Goal: Information Seeking & Learning: Stay updated

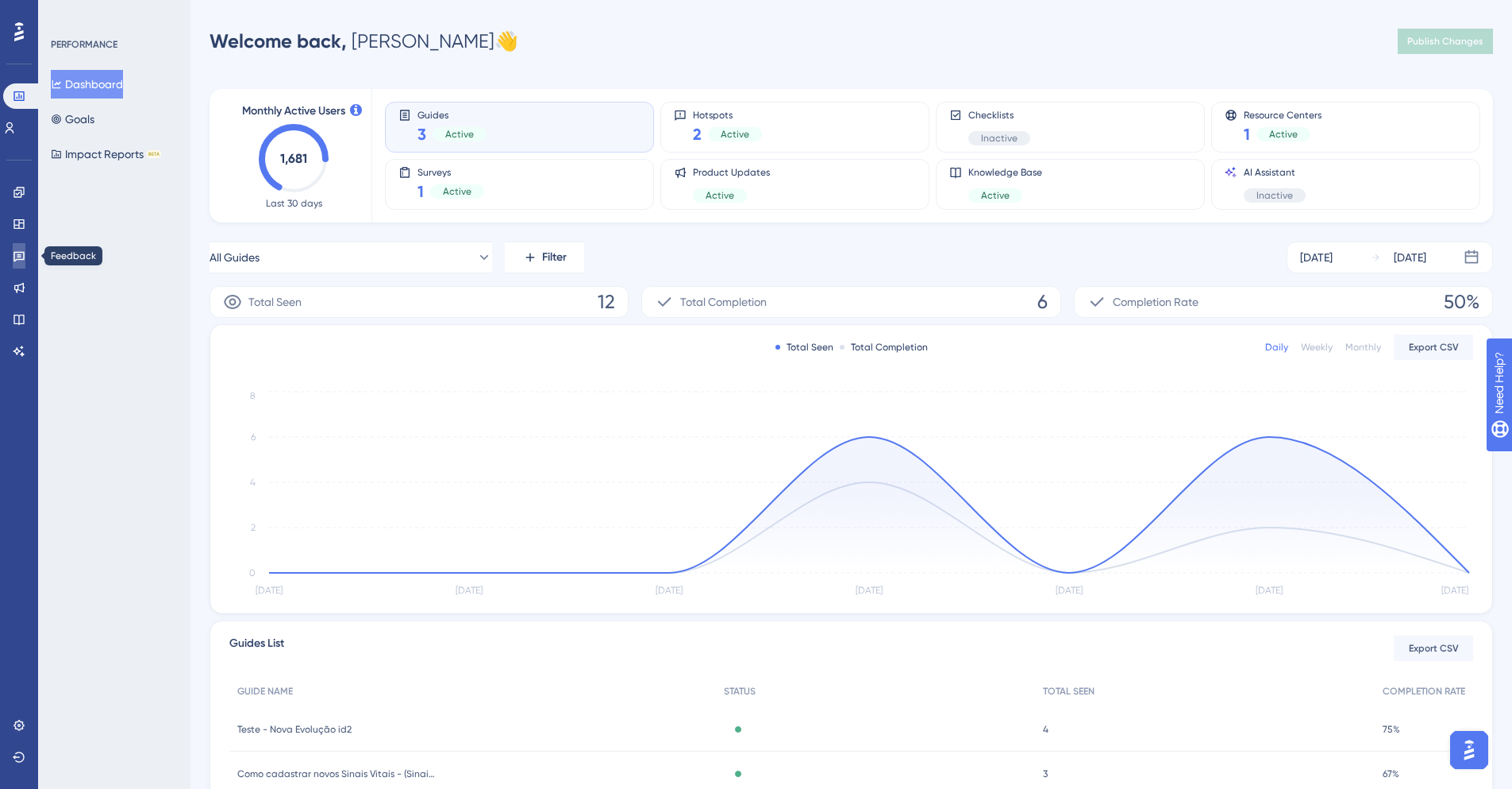
click at [22, 260] on icon at bounding box center [19, 256] width 12 height 12
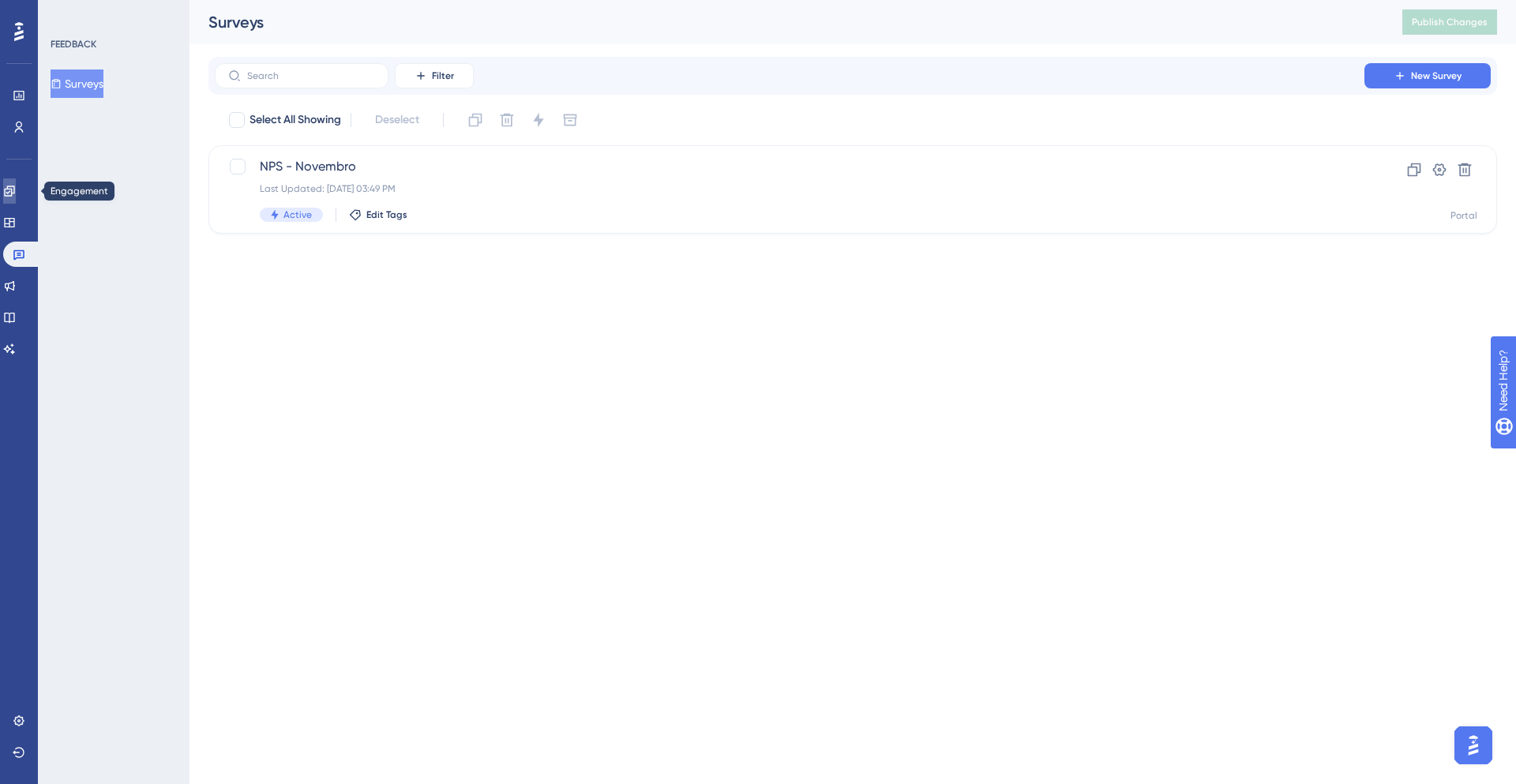
click at [16, 195] on icon at bounding box center [10, 191] width 12 height 12
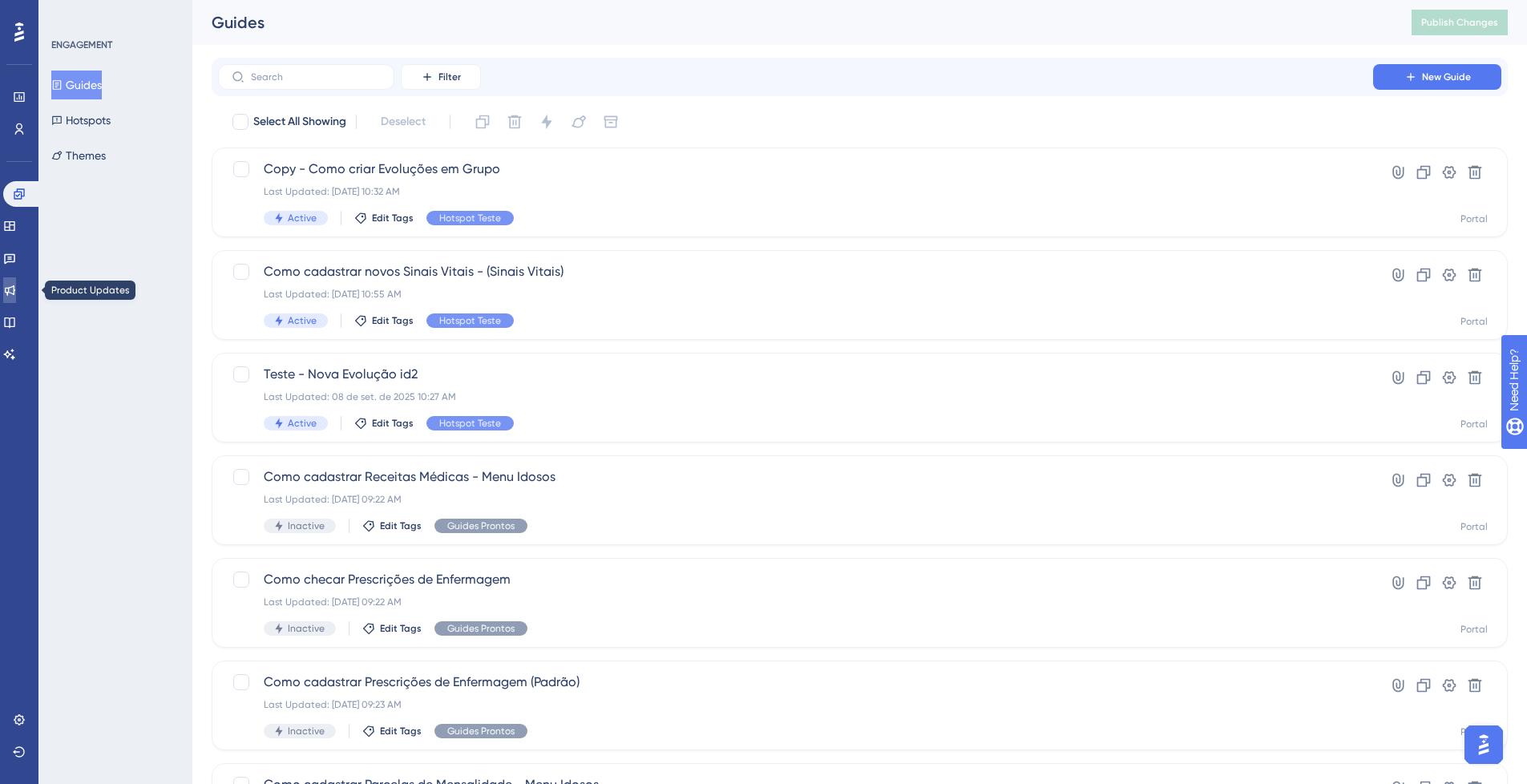
click at [16, 281] on link at bounding box center [10, 290] width 12 height 26
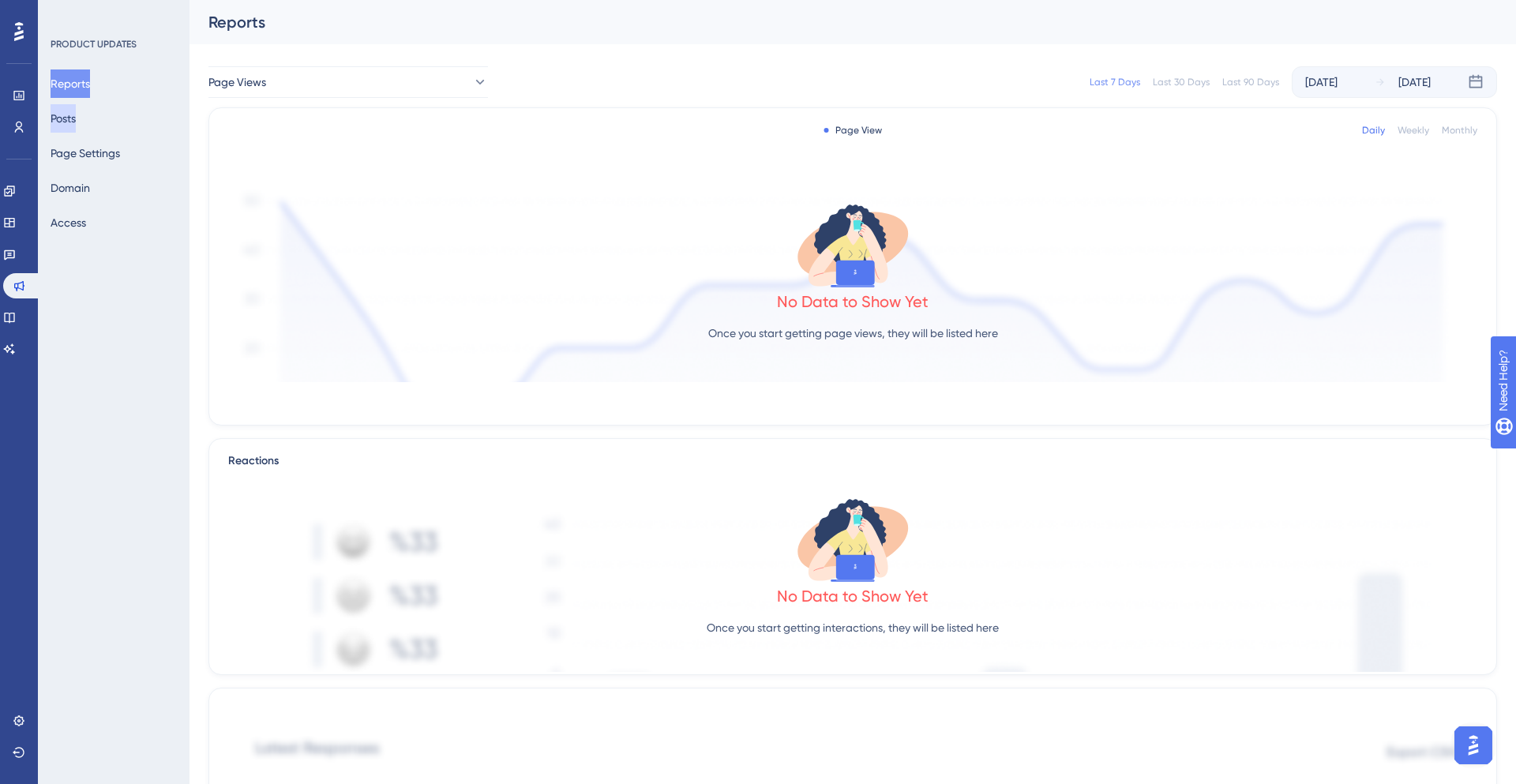
click at [75, 119] on button "Posts" at bounding box center [63, 118] width 25 height 28
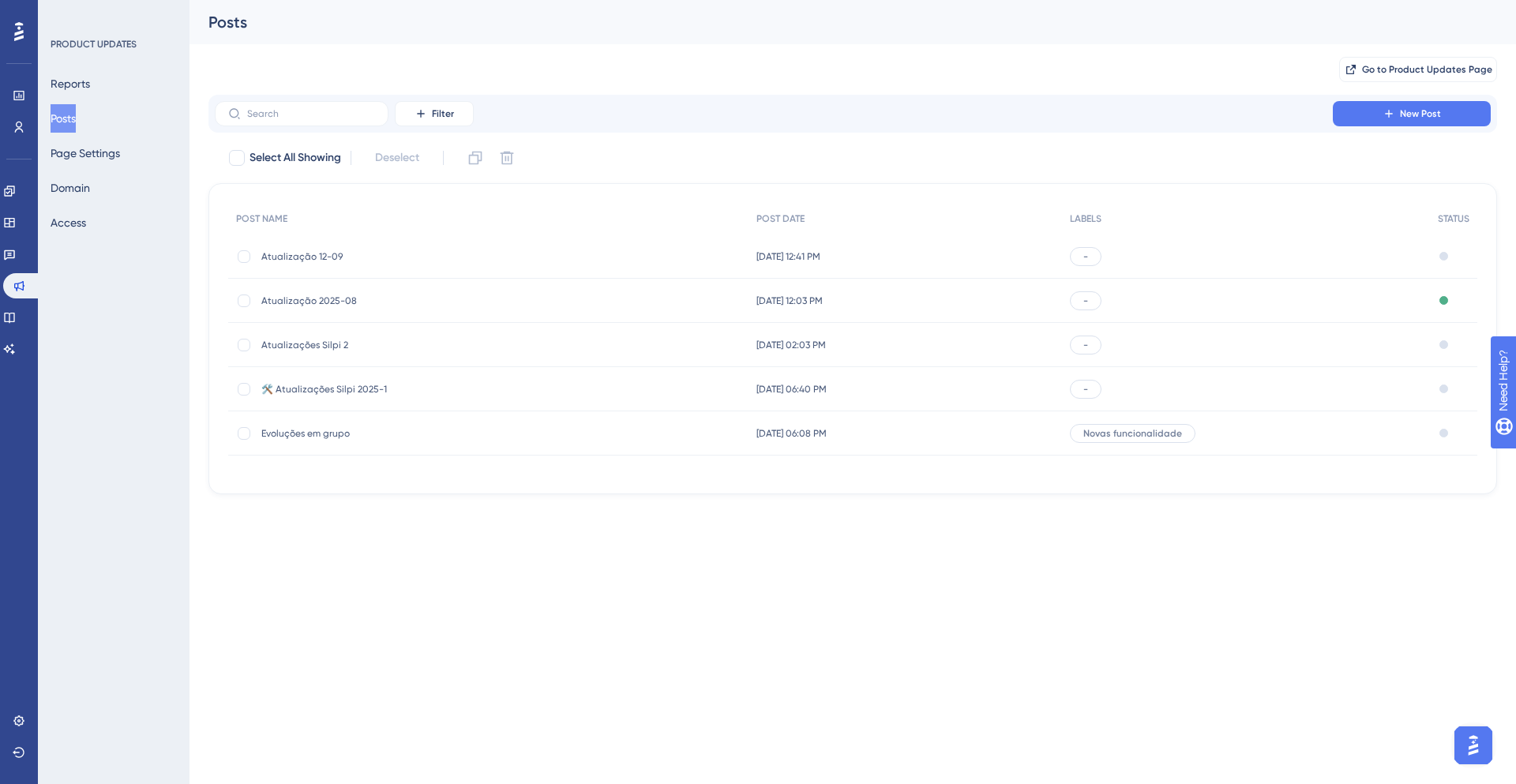
click at [407, 264] on div "Atualização 12-09 Atualização 12-09" at bounding box center [388, 256] width 253 height 44
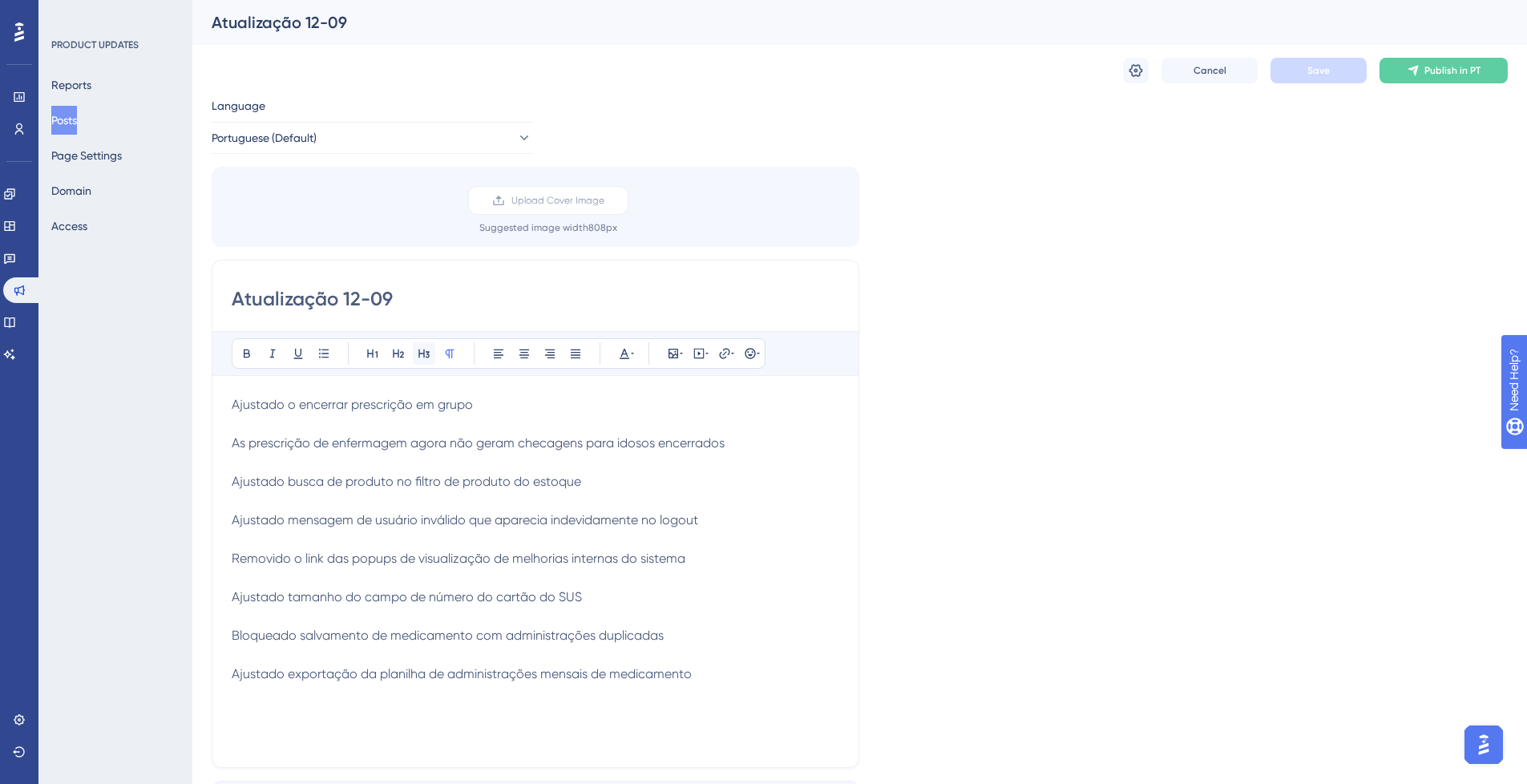
scroll to position [96, 0]
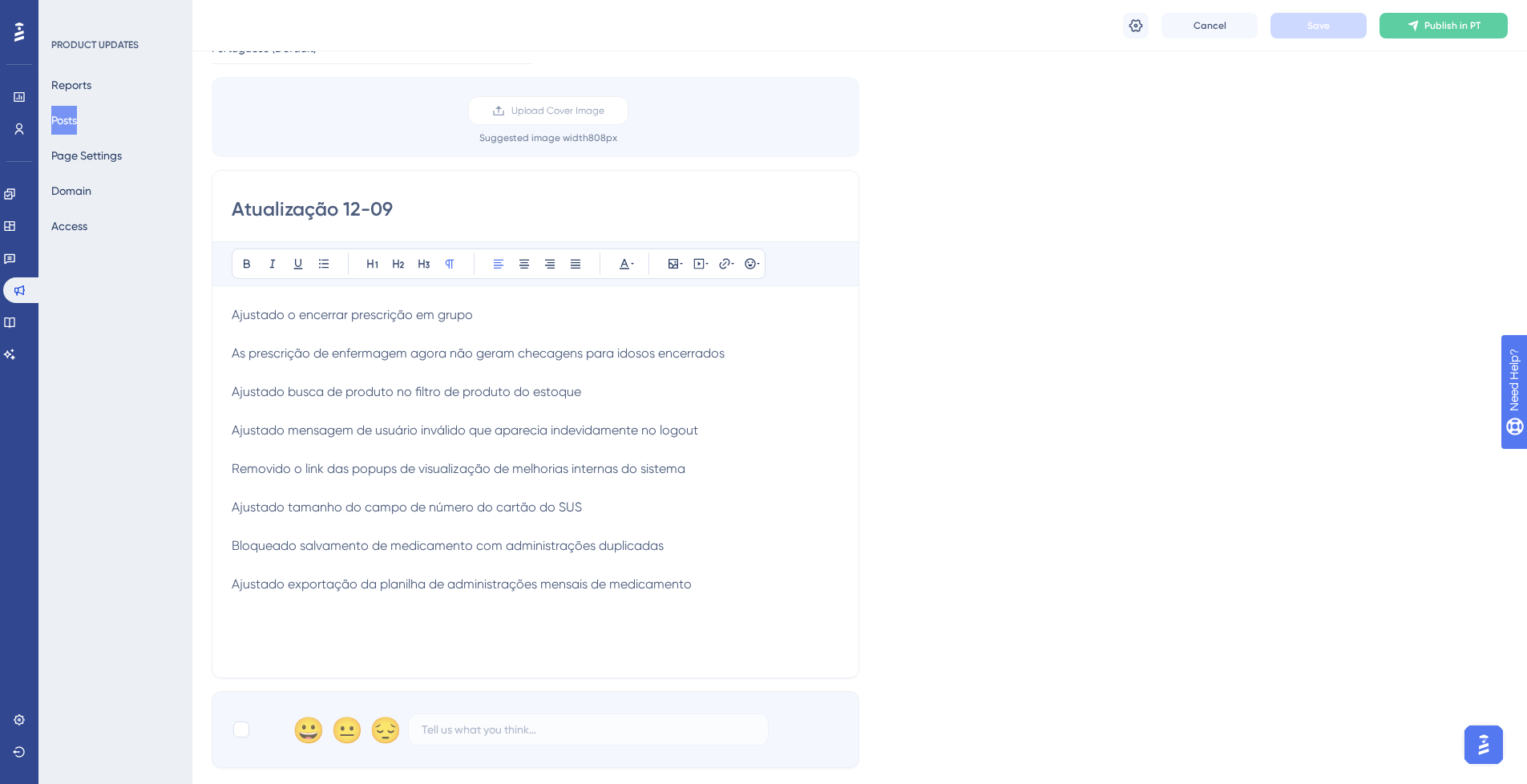
click at [233, 315] on span "Ajustado o encerrar prescrição em grupo" at bounding box center [352, 314] width 241 height 15
click at [230, 361] on div "Atualização 12-09 Bold Italic Underline Bullet Point Heading 1 Heading 2 Headin…" at bounding box center [535, 424] width 648 height 508
click at [234, 353] on span "As prescrição de enfermagem agora não geram checagens para idosos encerrados" at bounding box center [478, 353] width 493 height 15
click at [236, 391] on span "Ajustado busca de produto no filtro de produto do estoque" at bounding box center [406, 391] width 349 height 15
click at [240, 430] on span "Ajustado mensagem de usuário inválido que aparecia indevidamente no logout" at bounding box center [465, 429] width 467 height 15
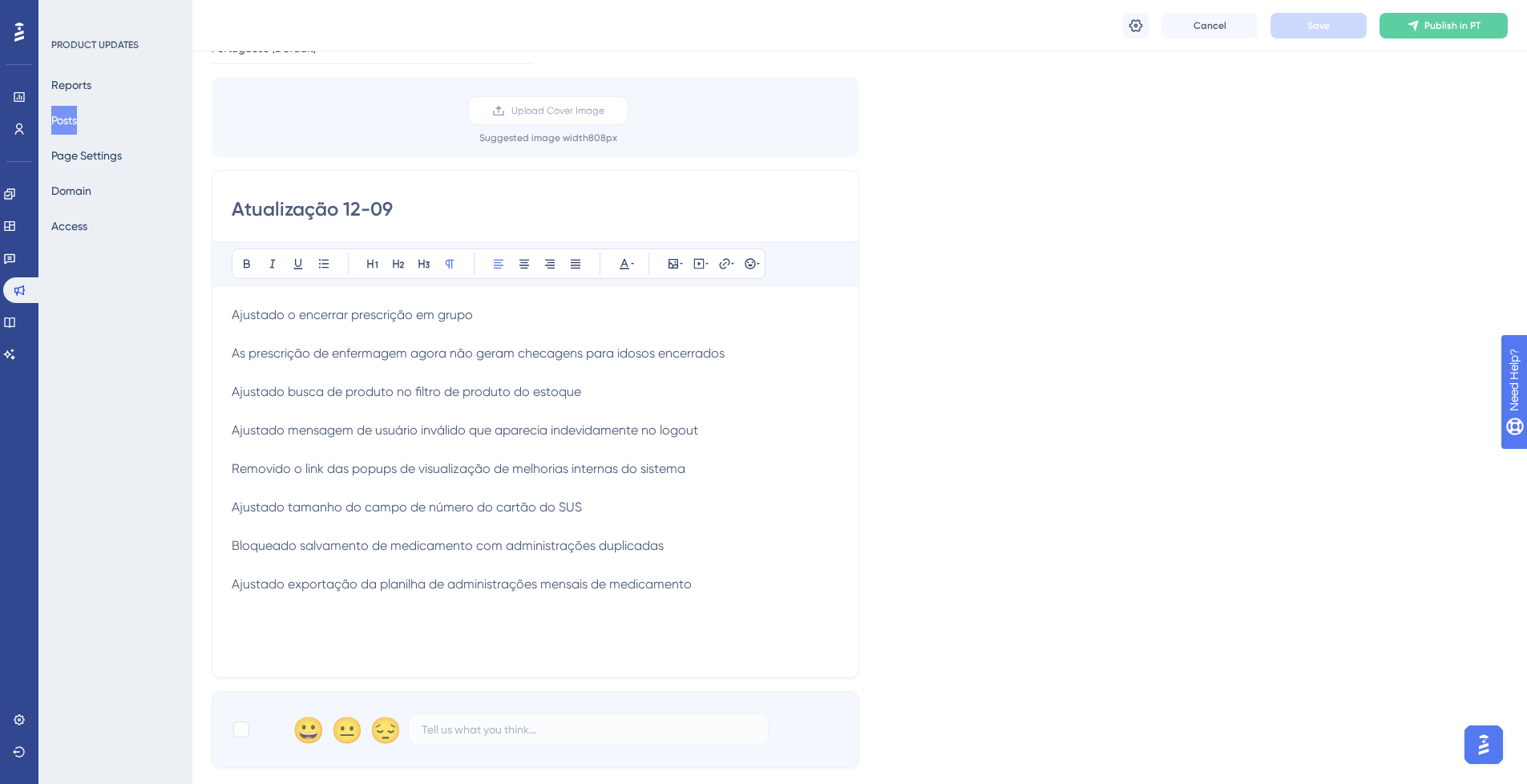
click at [244, 474] on span "Removido o link das popups de visualização de melhorias internas do sistema" at bounding box center [458, 468] width 453 height 15
click at [262, 512] on span "Ajustado tamanho do campo de número do cartão do SUS" at bounding box center [406, 507] width 350 height 15
click at [323, 468] on span "Removido o link das popups de visualização de melhorias internas do sistema" at bounding box center [458, 468] width 453 height 15
click at [252, 510] on span "Ajustado tamanho do campo de número do cartão do SUS" at bounding box center [406, 507] width 350 height 15
click at [328, 551] on span "Bloqueado salvamento de medicamento com administrações duplicadas" at bounding box center [447, 545] width 432 height 15
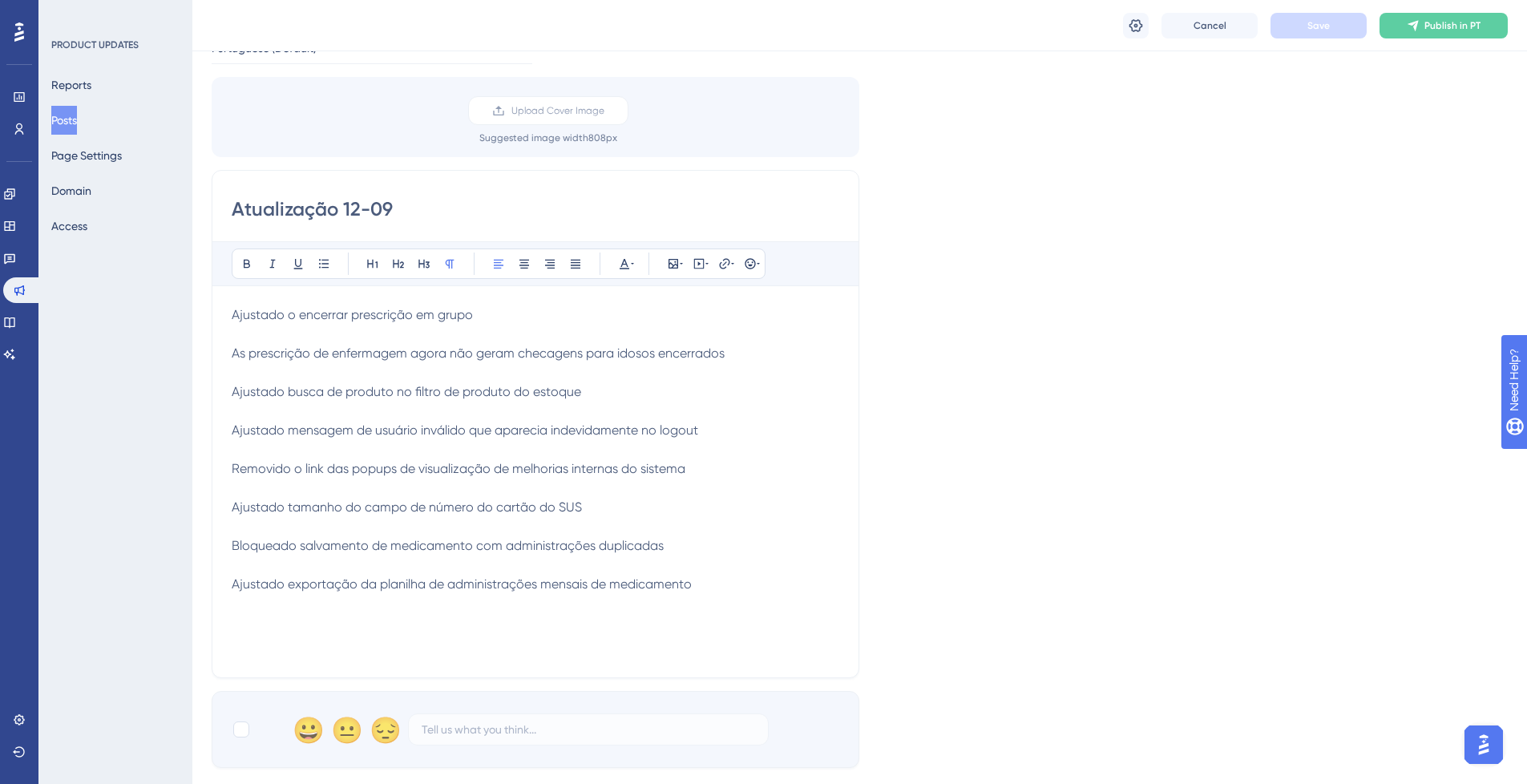
click at [693, 585] on p "Ajustado exportação da planilha de administrações mensais de medicamento" at bounding box center [535, 584] width 608 height 20
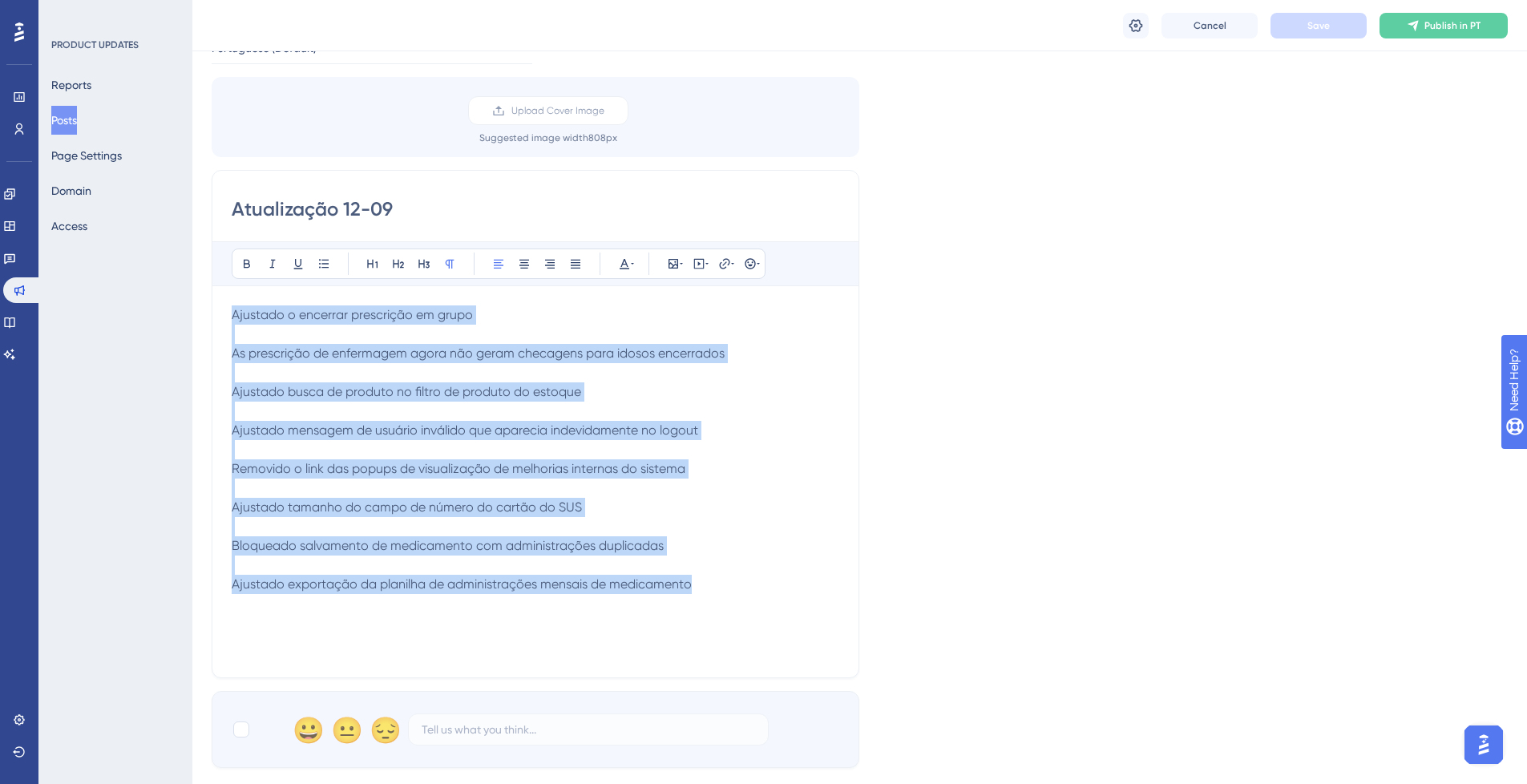
drag, startPoint x: 692, startPoint y: 579, endPoint x: 203, endPoint y: 294, distance: 566.0
click at [200, 297] on div "Performance Users Engagement Widgets Feedback Product Updates Knowledge Base AI…" at bounding box center [860, 500] width 1335 height 1193
copy div "Ajustado o encerrar prescrição em grupo As prescrição de enfermagem agora não g…"
click at [421, 324] on p "Ajustado o encerrar prescrição em grupo" at bounding box center [535, 315] width 608 height 20
